Goal: Transaction & Acquisition: Download file/media

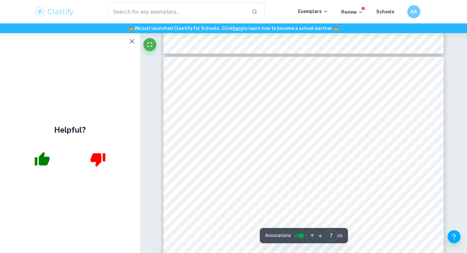
scroll to position [2459, 0]
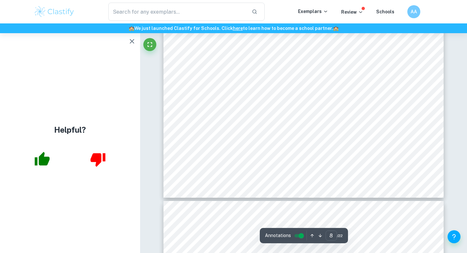
type input "9"
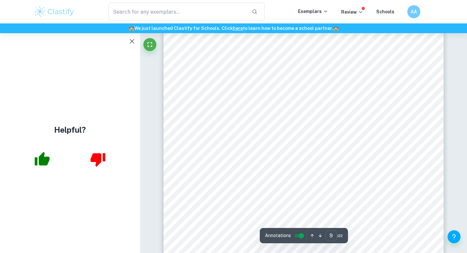
scroll to position [3382, 0]
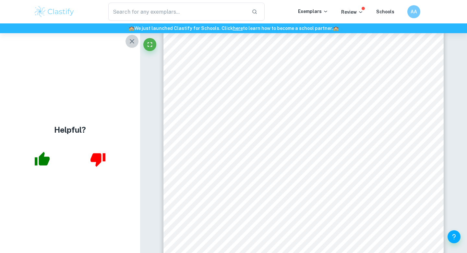
click at [132, 42] on icon "button" at bounding box center [132, 41] width 5 height 5
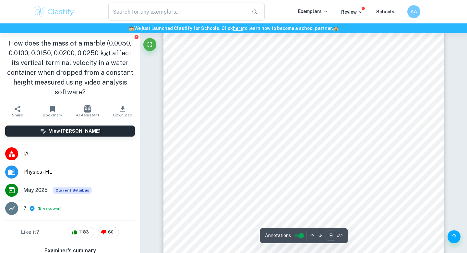
scroll to position [3382, 0]
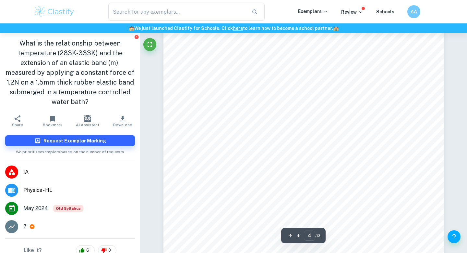
scroll to position [1312, 0]
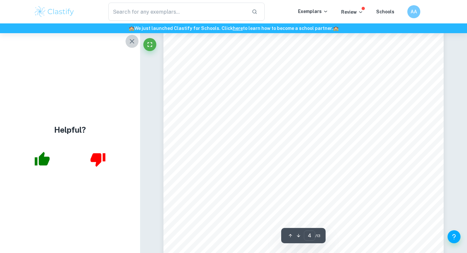
click at [130, 44] on icon "button" at bounding box center [132, 41] width 8 height 8
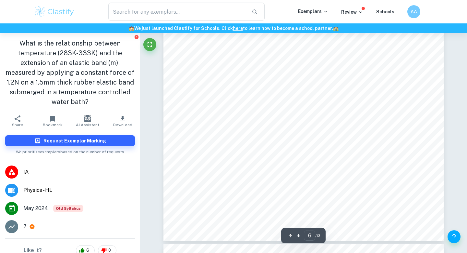
scroll to position [2241, 0]
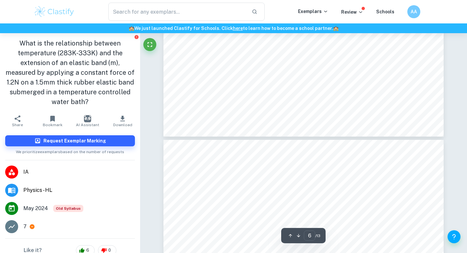
type input "7"
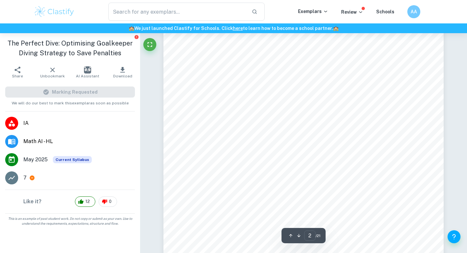
scroll to position [465, 0]
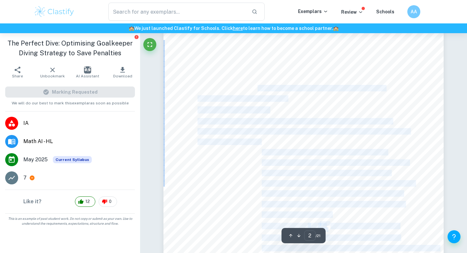
drag, startPoint x: 289, startPoint y: 100, endPoint x: 257, endPoint y: 90, distance: 33.7
click at [257, 90] on div "2 assume that they would shoot across the goal, and aim high in order for their…" at bounding box center [304, 218] width 280 height 397
click at [257, 90] on span "rounding my onal answers to three signiocant ogures (3 s.f.) where relevant for" at bounding box center [292, 88] width 188 height 6
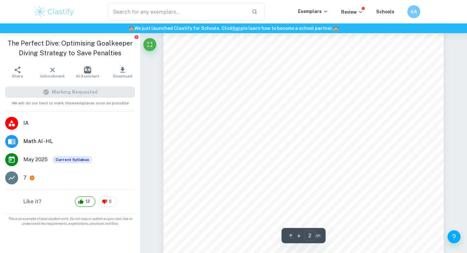
click at [286, 99] on span "mathematical beauty and simplicity." at bounding box center [243, 99] width 90 height 6
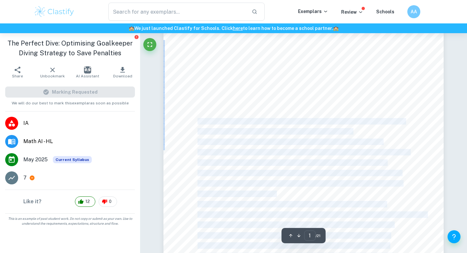
scroll to position [24, 0]
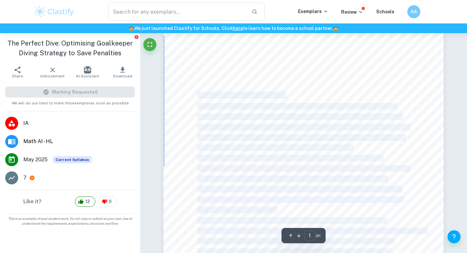
drag, startPoint x: 287, startPoint y: 99, endPoint x: 198, endPoint y: 94, distance: 89.4
copy div "Introduction, aim and rationale: Penalty kicks are one of the most crucial, hig…"
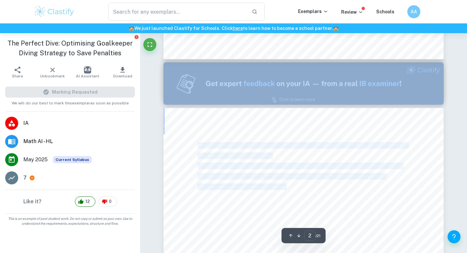
type input "1"
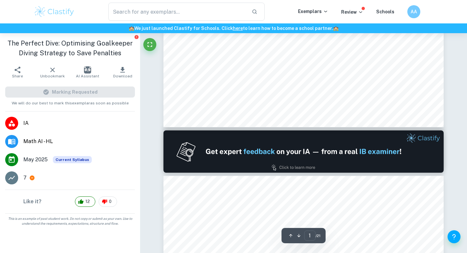
click at [206, 41] on span "individual taking a penalty (Connor, 2024)." at bounding box center [262, 39] width 129 height 6
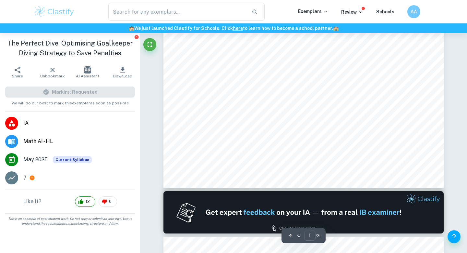
scroll to position [0, 0]
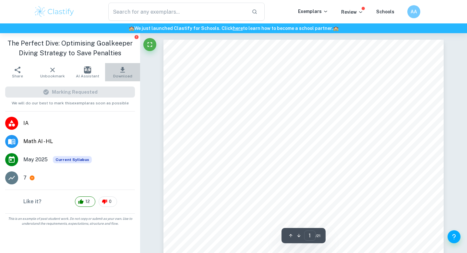
click at [121, 67] on icon "button" at bounding box center [123, 70] width 8 height 8
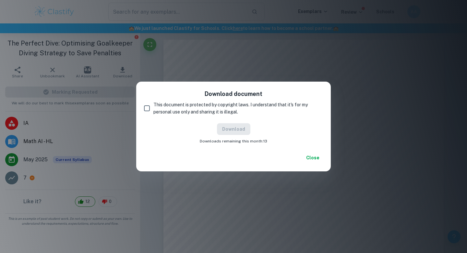
click at [198, 111] on span "This document is protected by copyright laws. I understand that it's for my per…" at bounding box center [236, 108] width 165 height 14
click at [154, 111] on input "This document is protected by copyright laws. I understand that it's for my per…" at bounding box center [147, 108] width 13 height 13
checkbox input "true"
click at [238, 132] on button "Download" at bounding box center [233, 129] width 33 height 12
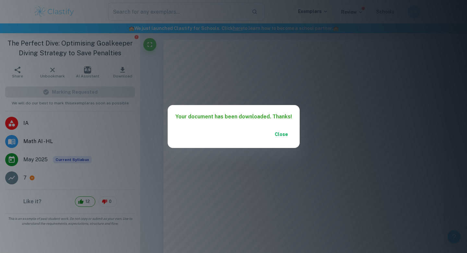
click at [285, 135] on button "Close" at bounding box center [281, 134] width 21 height 12
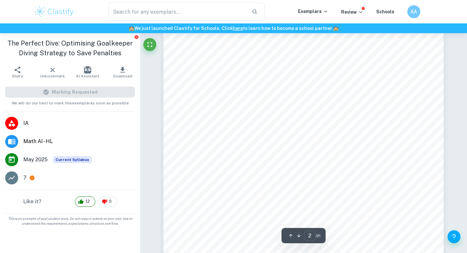
scroll to position [469, 0]
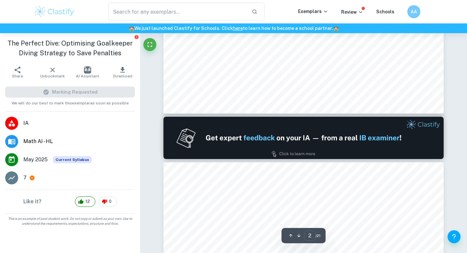
type input "1"
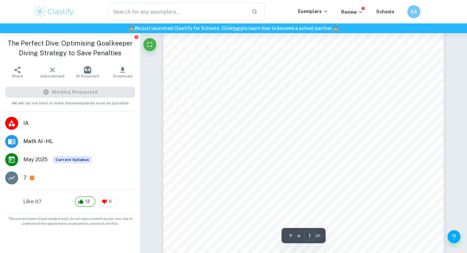
scroll to position [113, 0]
